Goal: Contribute content

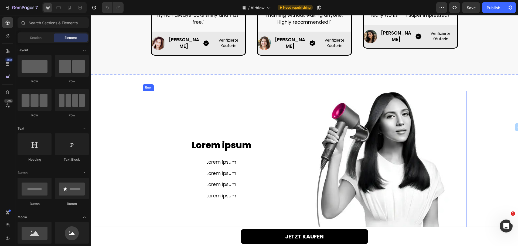
scroll to position [459, 0]
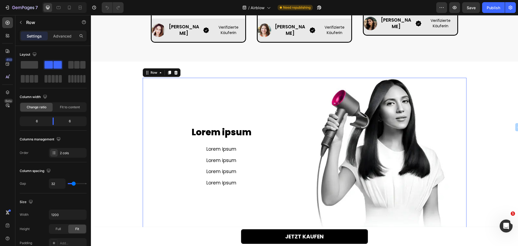
click at [157, 108] on div "Lorem ipsum Heading Lorem ipsum Text Block Lorem ipsum Text Block Lorem ipsum T…" at bounding box center [222, 157] width 158 height 158
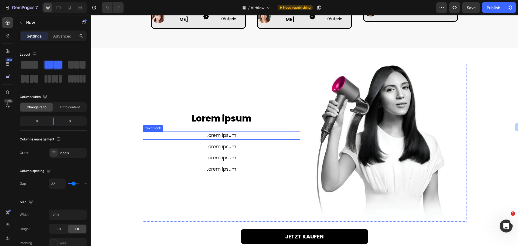
scroll to position [486, 0]
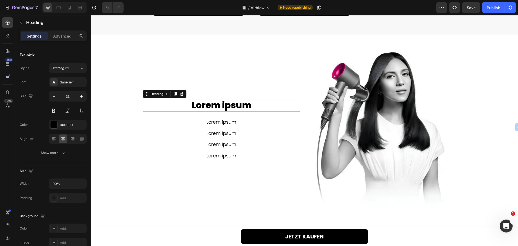
click at [210, 102] on h2 "Lorem ipsum" at bounding box center [222, 105] width 158 height 13
click at [206, 103] on h2 "Lorem ipsum" at bounding box center [222, 105] width 158 height 13
click at [206, 103] on p "Lorem ipsum" at bounding box center [221, 106] width 157 height 12
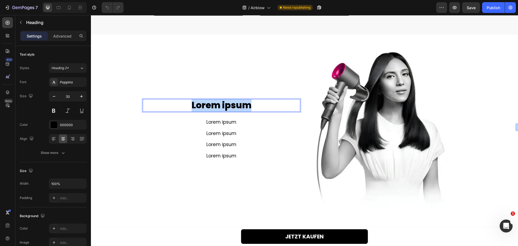
click at [206, 103] on p "Lorem ipsum" at bounding box center [221, 106] width 157 height 12
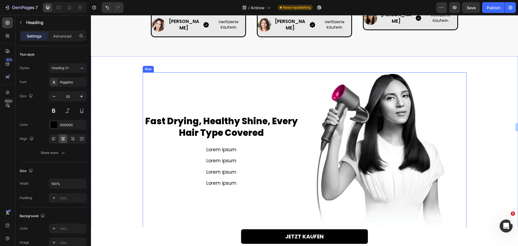
scroll to position [480, 0]
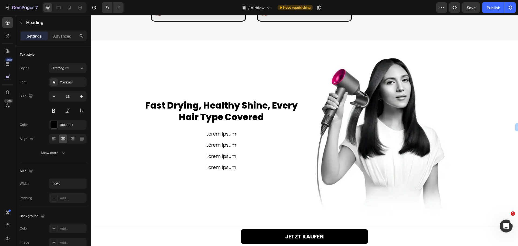
click at [166, 111] on h2 "Fast Drying, Healthy Shine, Every Hair Type Covered" at bounding box center [222, 111] width 158 height 24
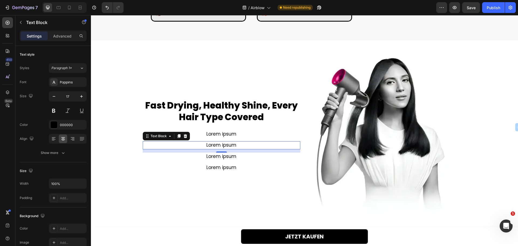
click at [164, 146] on p "Lorem ipsum" at bounding box center [221, 145] width 157 height 7
click at [183, 114] on p "Fast Drying, Healthy Shine, Every Hair Type Covered" at bounding box center [221, 111] width 157 height 23
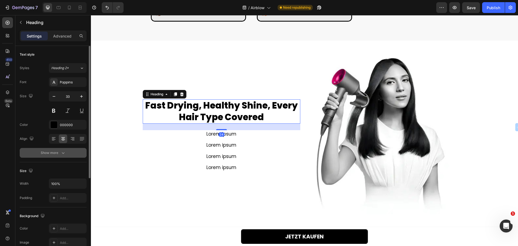
click at [52, 151] on div "Show more" at bounding box center [53, 152] width 25 height 5
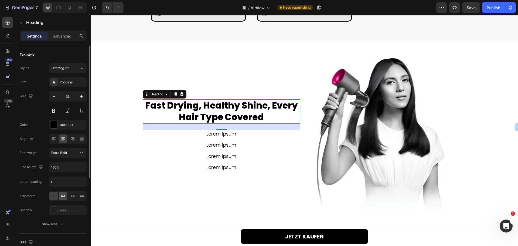
click at [63, 197] on span "AA" at bounding box center [63, 195] width 5 height 5
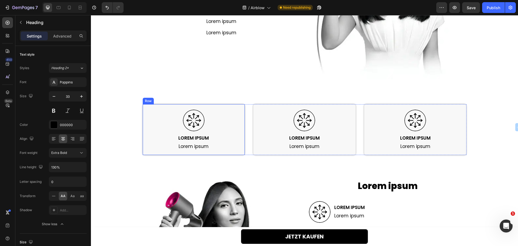
scroll to position [615, 0]
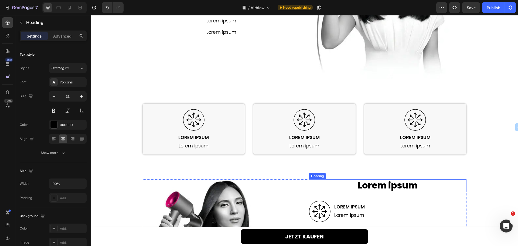
click at [363, 185] on h2 "Lorem ipsum" at bounding box center [388, 185] width 158 height 13
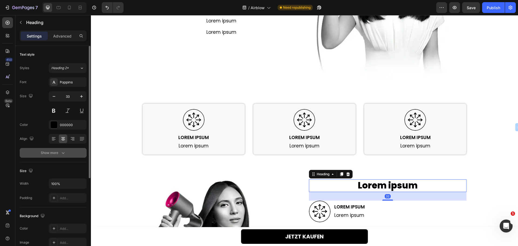
click at [46, 154] on div "Show more" at bounding box center [53, 152] width 25 height 5
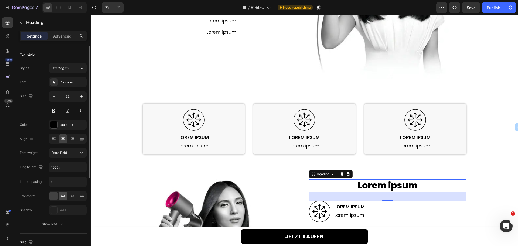
click at [62, 195] on span "AA" at bounding box center [63, 195] width 5 height 5
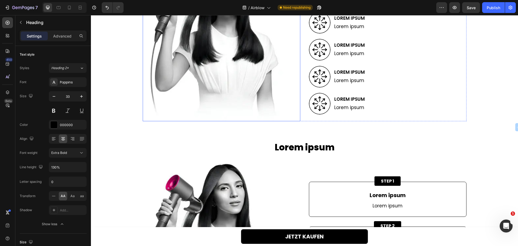
scroll to position [831, 0]
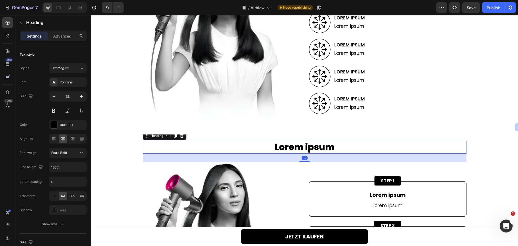
click at [278, 146] on h2 "Lorem ipsum" at bounding box center [305, 147] width 324 height 13
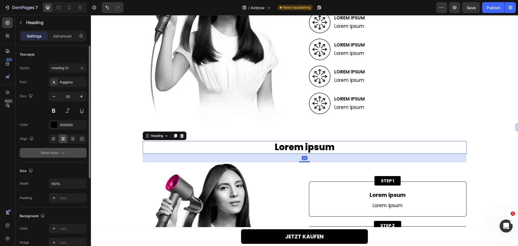
click at [45, 152] on div "Show more" at bounding box center [53, 152] width 25 height 5
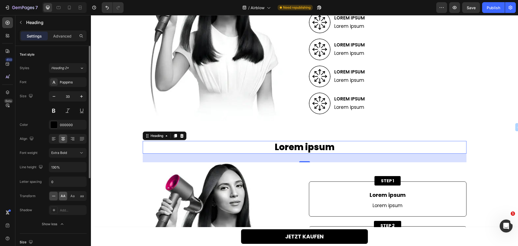
click at [67, 197] on div "AA" at bounding box center [63, 196] width 8 height 9
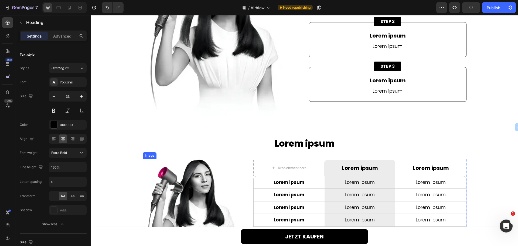
scroll to position [1046, 0]
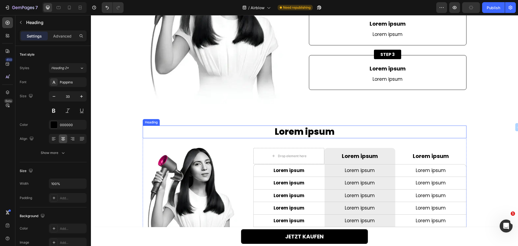
click at [279, 134] on h2 "Lorem ipsum" at bounding box center [305, 131] width 324 height 13
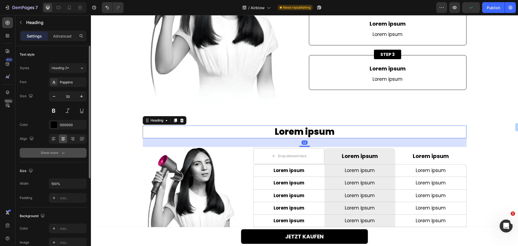
click at [43, 156] on button "Show more" at bounding box center [53, 153] width 67 height 10
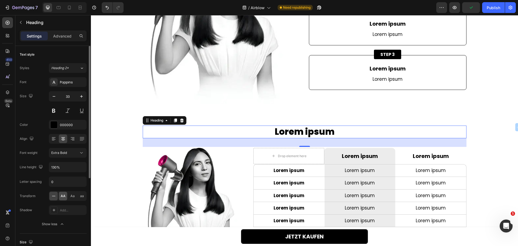
drag, startPoint x: 63, startPoint y: 194, endPoint x: 32, endPoint y: 200, distance: 30.8
click at [63, 194] on span "AA" at bounding box center [63, 195] width 5 height 5
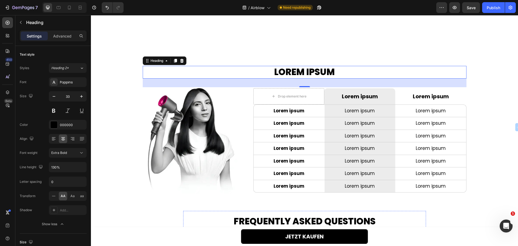
scroll to position [1100, 0]
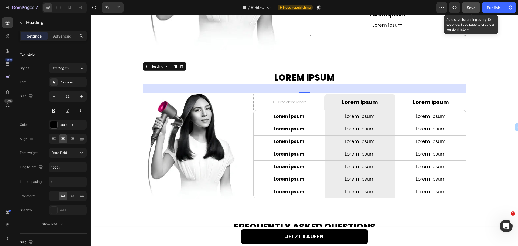
click at [473, 8] on span "Save" at bounding box center [471, 7] width 9 height 5
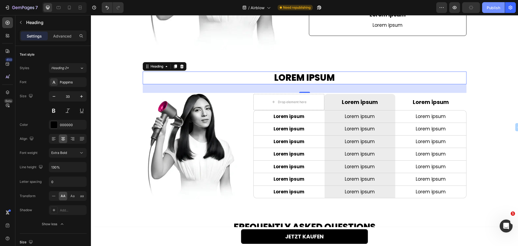
click at [485, 9] on button "Publish" at bounding box center [493, 7] width 23 height 11
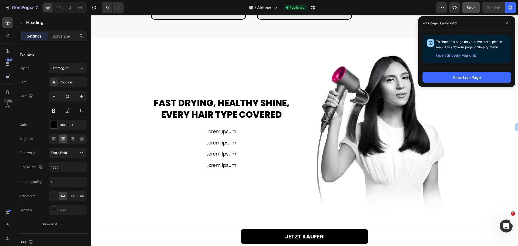
scroll to position [426, 0]
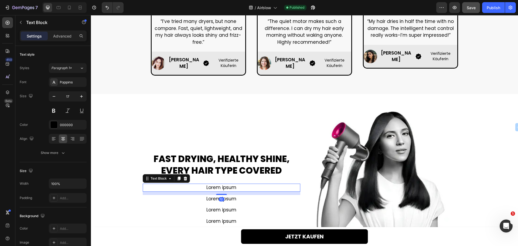
click at [220, 186] on p "Lorem ipsum" at bounding box center [221, 187] width 157 height 7
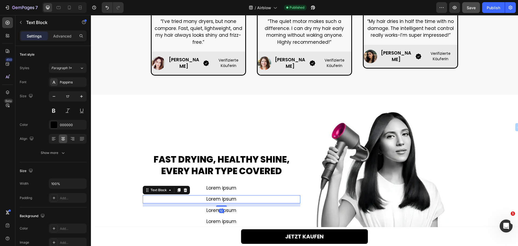
drag, startPoint x: 208, startPoint y: 197, endPoint x: 208, endPoint y: 202, distance: 5.1
click at [208, 198] on p "Lorem ipsum" at bounding box center [221, 199] width 157 height 7
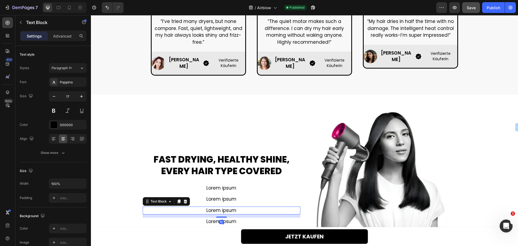
click at [207, 211] on p "Lorem ipsum" at bounding box center [221, 210] width 157 height 7
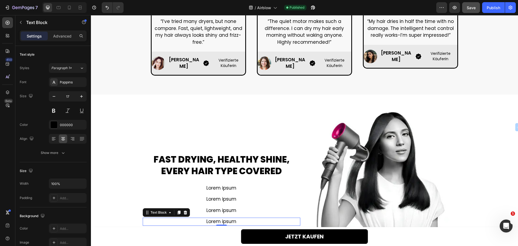
click at [206, 220] on p "Lorem ipsum" at bounding box center [221, 221] width 157 height 7
click at [64, 36] on p "Advanced" at bounding box center [62, 36] width 18 height 6
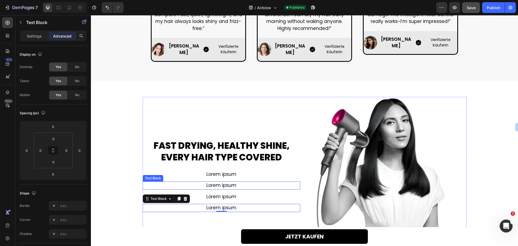
scroll to position [453, 0]
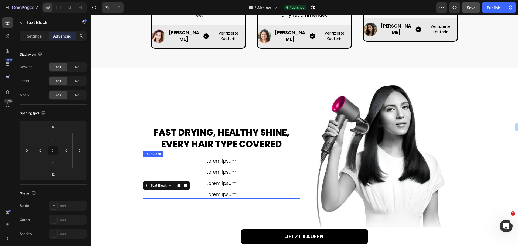
click at [210, 162] on p "Lorem ipsum" at bounding box center [221, 161] width 157 height 7
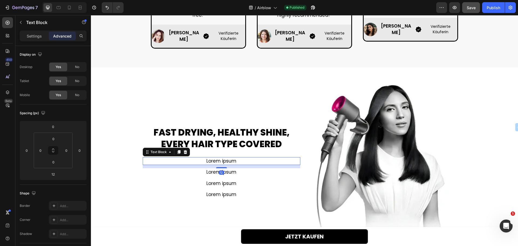
click at [209, 161] on p "Lorem ipsum" at bounding box center [221, 161] width 157 height 7
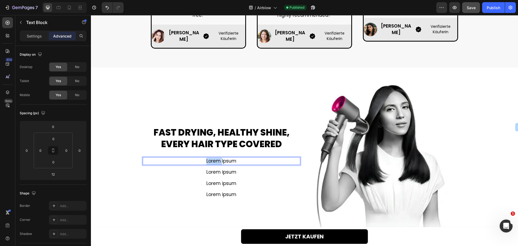
click at [209, 161] on p "Lorem ipsum" at bounding box center [221, 161] width 157 height 7
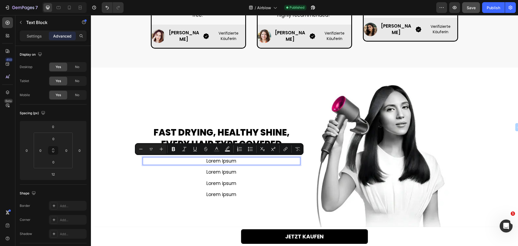
scroll to position [439, 0]
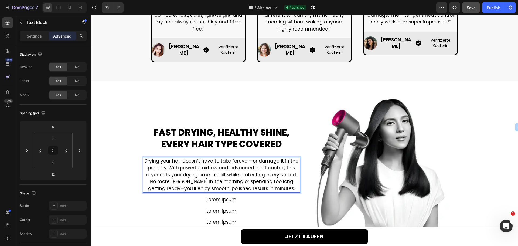
click at [281, 180] on p "Drying your hair doesn’t have to take forever—or damage it in the process. With…" at bounding box center [221, 175] width 157 height 35
click at [251, 161] on p "Drying your hair doesn’t have to take forever—or damage it in the process. With…" at bounding box center [221, 175] width 157 height 35
click at [213, 197] on p "Lorem ipsum" at bounding box center [221, 199] width 157 height 7
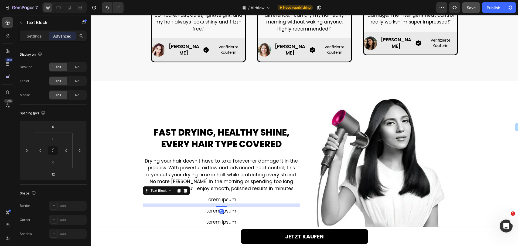
click at [214, 199] on p "Lorem ipsum" at bounding box center [221, 199] width 157 height 7
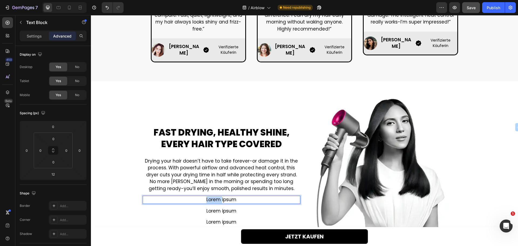
click at [214, 199] on p "Lorem ipsum" at bounding box center [221, 199] width 157 height 7
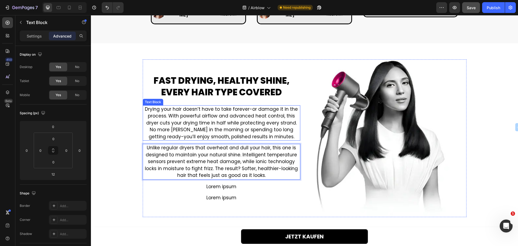
scroll to position [479, 0]
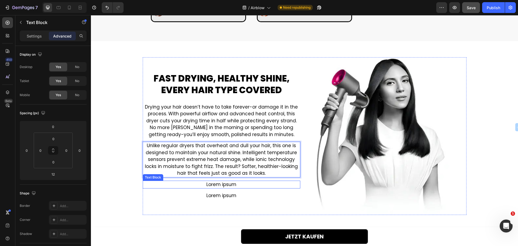
click at [214, 182] on p "Lorem ipsum" at bounding box center [221, 184] width 157 height 7
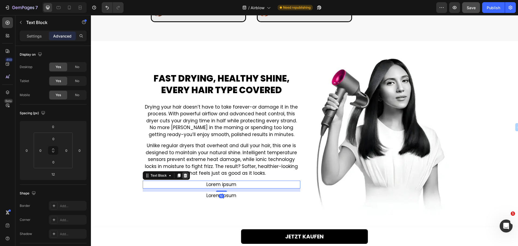
click at [183, 175] on icon at bounding box center [185, 175] width 4 height 4
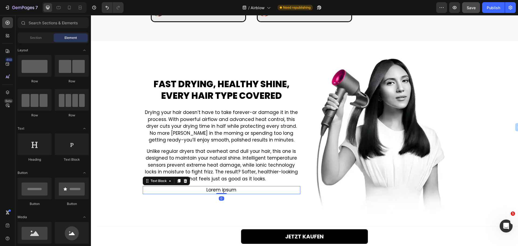
click at [204, 191] on p "Lorem ipsum" at bounding box center [221, 189] width 157 height 7
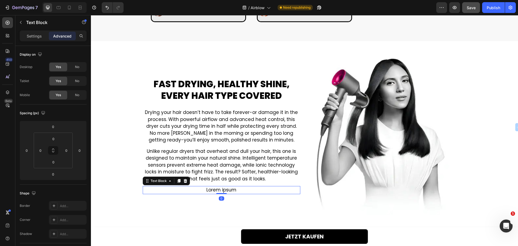
click at [206, 191] on p "Lorem ipsum" at bounding box center [221, 189] width 157 height 7
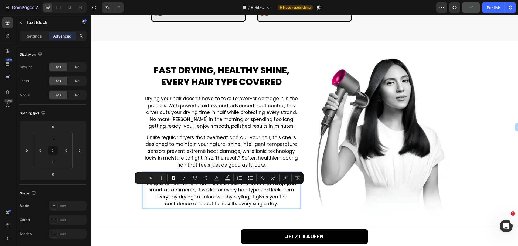
scroll to position [465, 0]
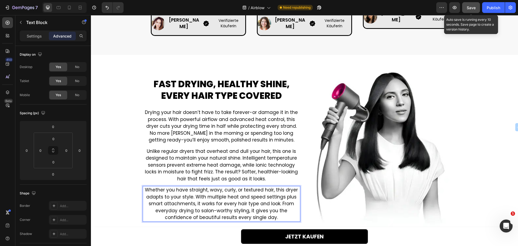
click at [471, 11] on button "Save" at bounding box center [471, 7] width 18 height 11
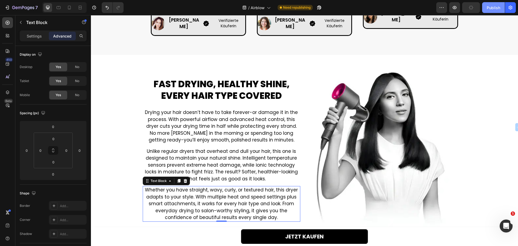
click at [488, 8] on div "Publish" at bounding box center [493, 8] width 13 height 6
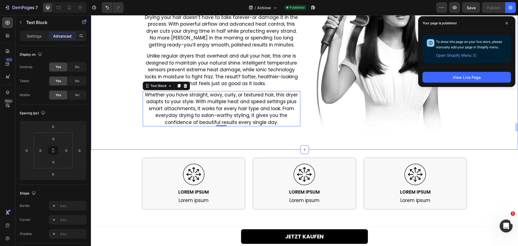
scroll to position [573, 0]
